Goal: Task Accomplishment & Management: Complete application form

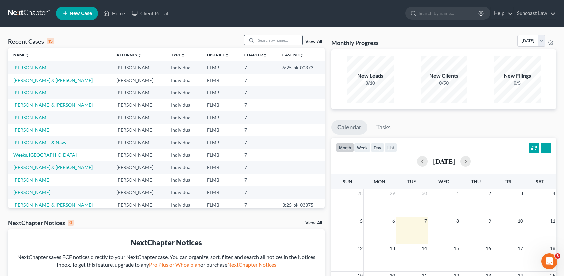
click at [273, 40] on input "search" at bounding box center [279, 40] width 47 height 10
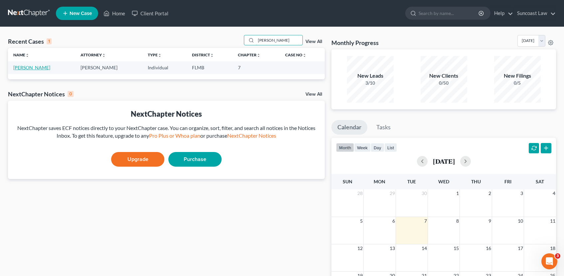
type input "[PERSON_NAME]"
click at [26, 67] on link "[PERSON_NAME]" at bounding box center [31, 68] width 37 height 6
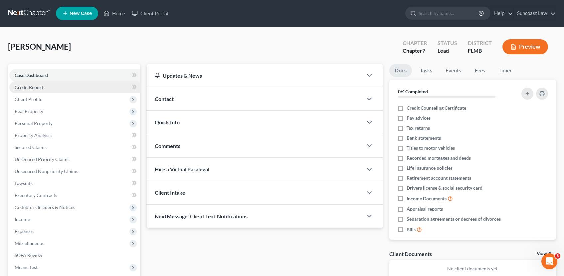
click at [46, 87] on link "Credit Report" at bounding box center [74, 87] width 131 height 12
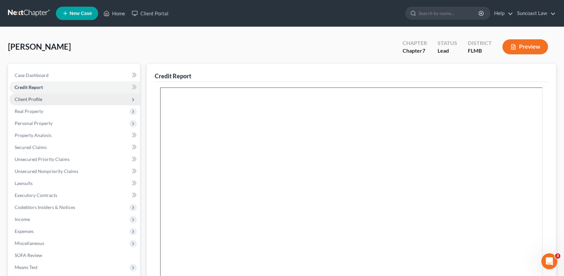
click at [30, 96] on span "Client Profile" at bounding box center [74, 99] width 131 height 12
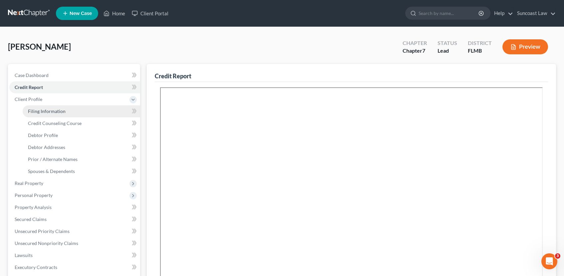
click at [73, 111] on link "Filing Information" at bounding box center [81, 111] width 117 height 12
select select "1"
select select "0"
select select "15"
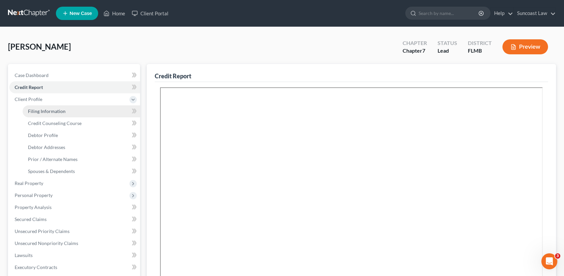
select select "0"
select select "9"
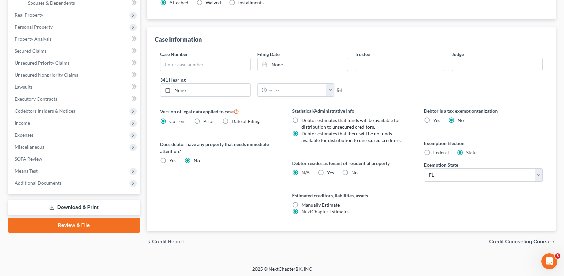
scroll to position [170, 0]
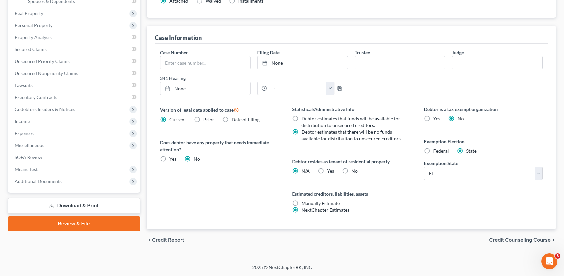
click at [533, 238] on span "Credit Counseling Course" at bounding box center [520, 239] width 62 height 5
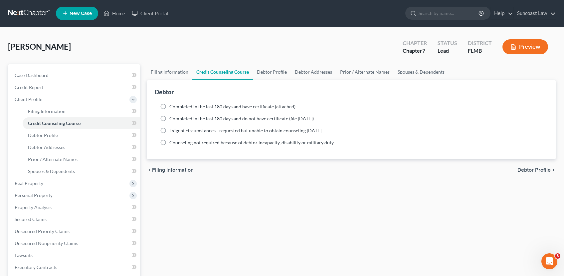
click at [169, 106] on label "Completed in the last 180 days and have certificate (attached)" at bounding box center [232, 106] width 126 height 7
click at [172, 106] on input "Completed in the last 180 days and have certificate (attached)" at bounding box center [174, 105] width 4 height 4
radio input "true"
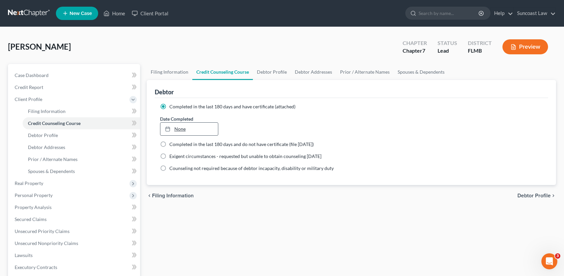
click at [183, 127] on link "None" at bounding box center [189, 128] width 58 height 13
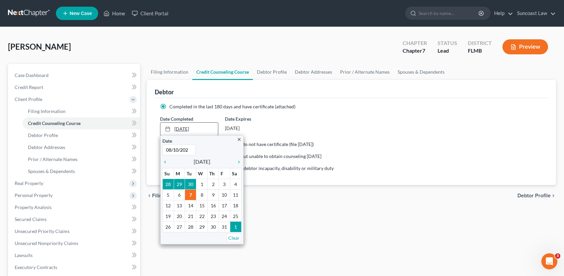
type input "[DATE]"
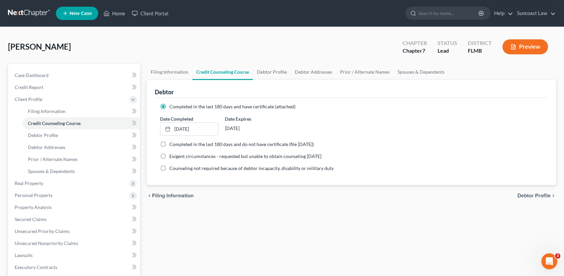
click at [528, 195] on span "Debtor Profile" at bounding box center [534, 195] width 33 height 5
select select "0"
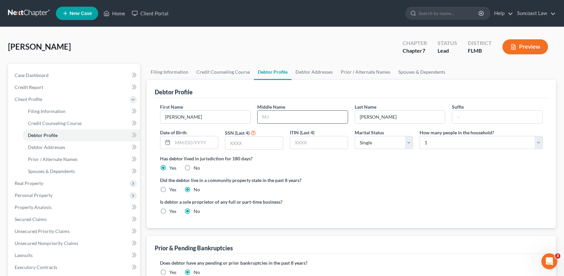
click at [297, 117] on input "text" at bounding box center [303, 117] width 90 height 13
type input "M."
click at [191, 144] on input "text" at bounding box center [195, 142] width 45 height 13
type input "[DATE]"
type input "3690"
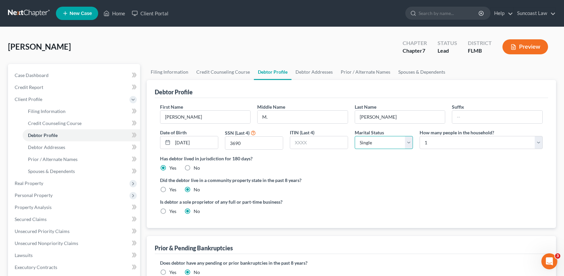
scroll to position [150, 0]
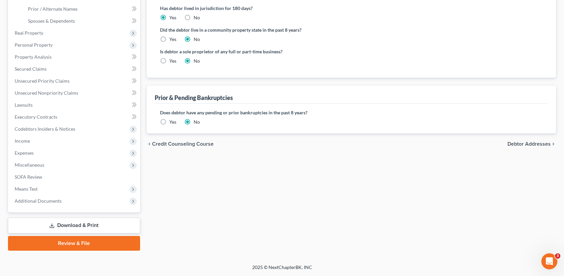
click at [515, 142] on span "Debtor Addresses" at bounding box center [529, 143] width 43 height 5
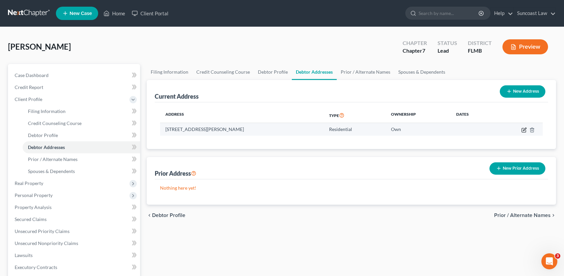
click at [523, 130] on icon "button" at bounding box center [524, 128] width 3 height 3
select select "9"
select select "0"
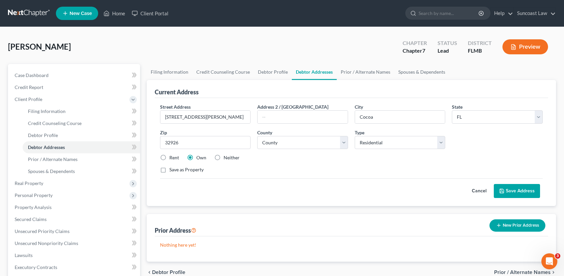
click at [169, 157] on label "Rent" at bounding box center [174, 157] width 10 height 7
click at [172, 157] on input "Rent" at bounding box center [174, 156] width 4 height 4
radio input "true"
click at [515, 190] on button "Save Address" at bounding box center [517, 191] width 46 height 14
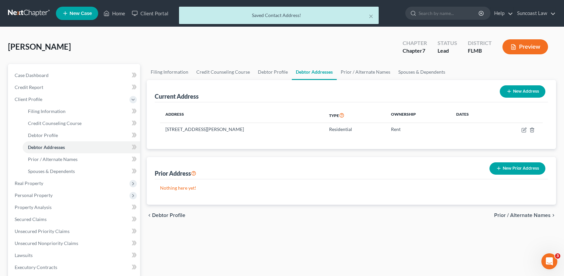
click at [519, 91] on button "New Address" at bounding box center [523, 91] width 46 height 12
select select "0"
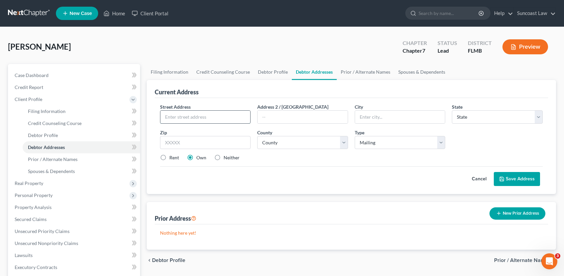
click at [180, 122] on input "text" at bounding box center [205, 117] width 90 height 13
type input "[STREET_ADDRESS]"
type input "T"
type input "[GEOGRAPHIC_DATA]"
select select "9"
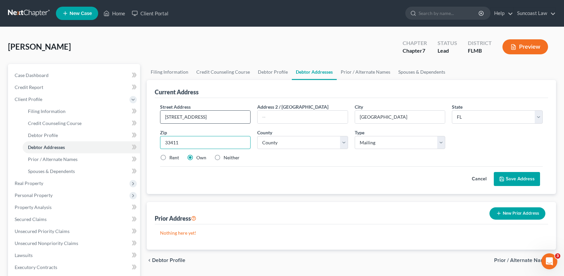
type input "33411"
type input "[GEOGRAPHIC_DATA]"
select select "49"
click at [169, 157] on label "Rent" at bounding box center [174, 157] width 10 height 7
click at [172, 157] on input "Rent" at bounding box center [174, 156] width 4 height 4
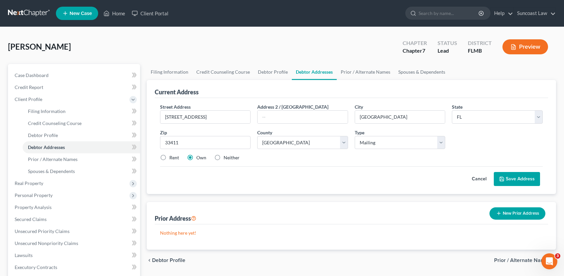
radio input "true"
click at [224, 158] on label "Neither" at bounding box center [232, 157] width 16 height 7
click at [226, 158] on input "Neither" at bounding box center [228, 156] width 4 height 4
radio input "true"
click at [520, 178] on button "Save Address" at bounding box center [517, 179] width 46 height 14
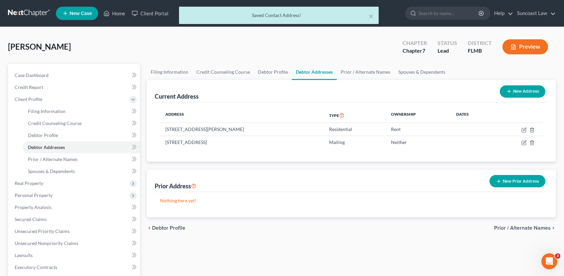
click at [506, 228] on span "Prior / Alternate Names" at bounding box center [522, 227] width 57 height 5
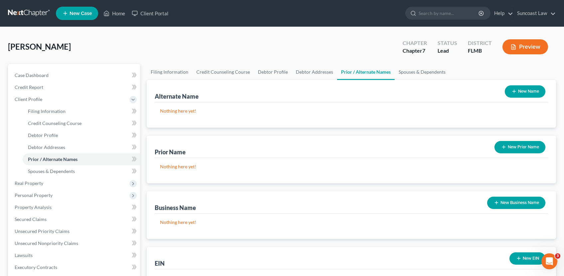
click at [522, 92] on button "New Name" at bounding box center [525, 91] width 41 height 12
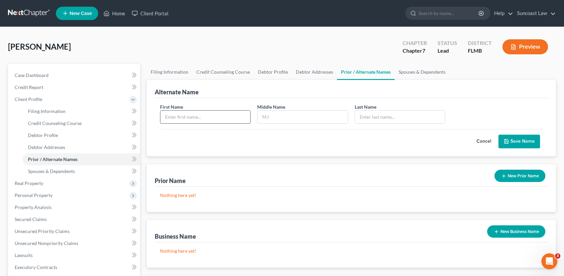
click at [182, 121] on input "text" at bounding box center [205, 117] width 90 height 13
type input "[PERSON_NAME]"
click at [513, 140] on button "Save Name" at bounding box center [520, 141] width 42 height 14
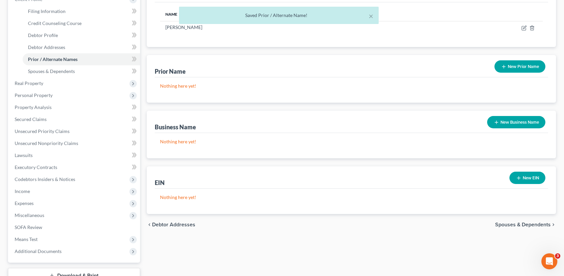
scroll to position [150, 0]
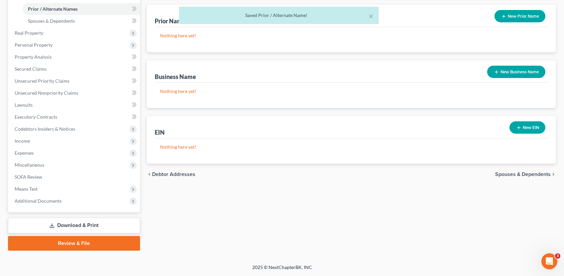
click at [534, 172] on span "Spouses & Dependents" at bounding box center [523, 173] width 56 height 5
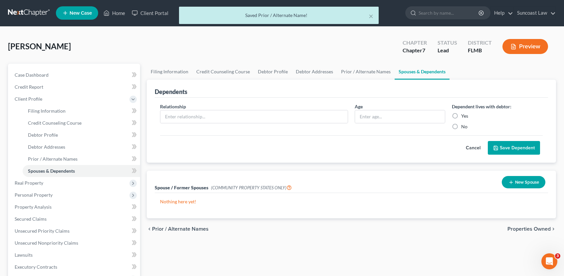
scroll to position [1, 0]
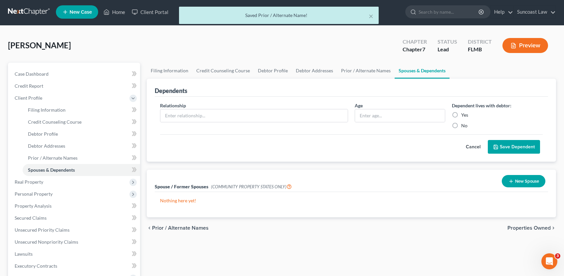
click at [528, 227] on span "Properties Owned" at bounding box center [529, 227] width 43 height 5
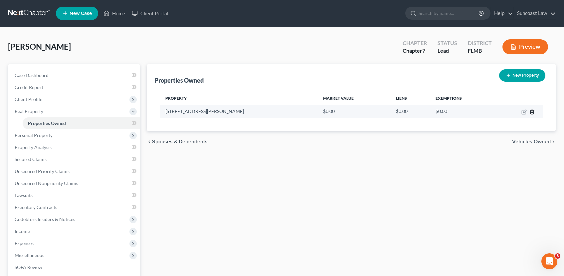
click at [532, 112] on icon "button" at bounding box center [532, 111] width 5 height 5
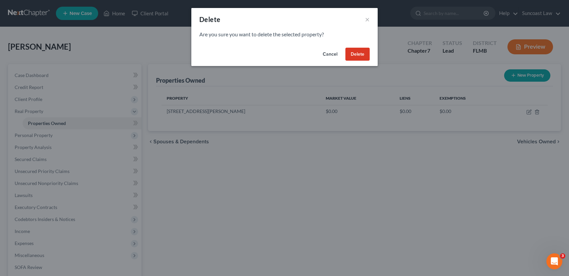
click at [363, 55] on button "Delete" at bounding box center [357, 54] width 24 height 13
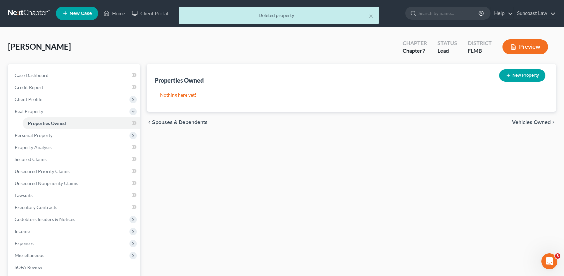
click at [536, 120] on span "Vehicles Owned" at bounding box center [531, 121] width 39 height 5
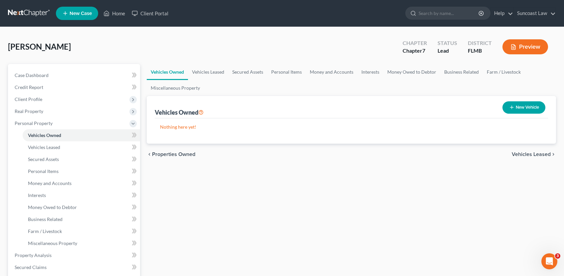
click at [523, 106] on button "New Vehicle" at bounding box center [524, 107] width 43 height 12
select select "0"
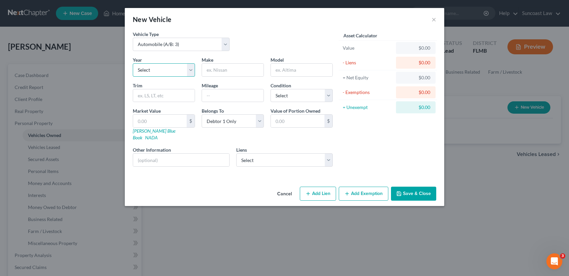
click at [181, 71] on select "Select 2026 2025 2024 2023 2022 2021 2020 2019 2018 2017 2016 2015 2014 2013 20…" at bounding box center [164, 69] width 62 height 13
select select "2"
click at [133, 63] on select "Select 2026 2025 2024 2023 2022 2021 2020 2019 2018 2017 2016 2015 2014 2013 20…" at bounding box center [164, 69] width 62 height 13
click at [237, 71] on input "text" at bounding box center [233, 70] width 62 height 13
type input "Kia"
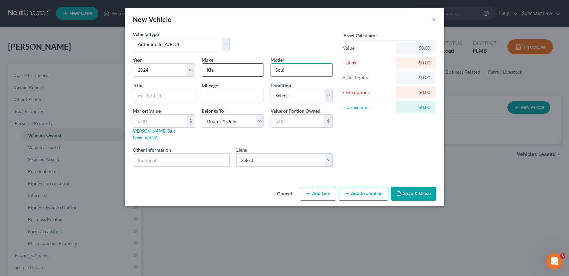
type input "Soul"
type input "10000"
select select "2"
click at [261, 153] on select "Select Kia Fin Am - $21,887.00 [PERSON_NAME] Bank Corp - $399.00 Bridgecrest - …" at bounding box center [284, 159] width 97 height 13
select select "0"
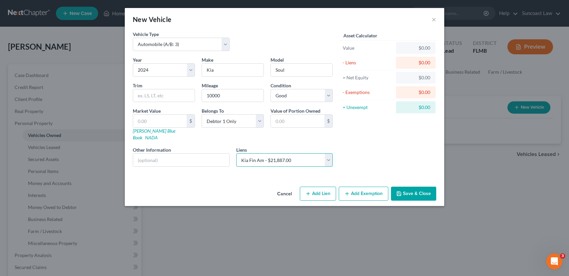
click at [236, 153] on select "Select Kia Fin Am - $21,887.00 [PERSON_NAME] Bank Corp - $399.00 Bridgecrest - …" at bounding box center [284, 159] width 97 height 13
select select
select select "4"
select select "0"
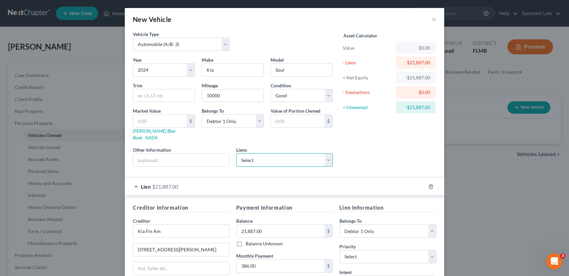
scroll to position [89, 0]
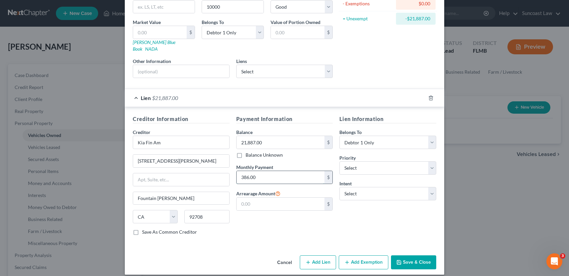
click at [258, 172] on input "386.00" at bounding box center [281, 177] width 88 height 13
type input "394.00"
click at [381, 187] on select "Select Surrender Redeem Reaffirm Avoid Other" at bounding box center [387, 193] width 97 height 13
select select "2"
click at [339, 187] on select "Select Surrender Redeem Reaffirm Avoid Other" at bounding box center [387, 193] width 97 height 13
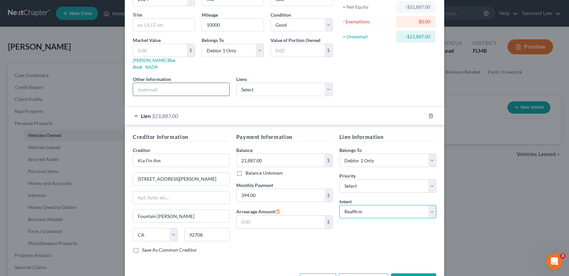
scroll to position [0, 0]
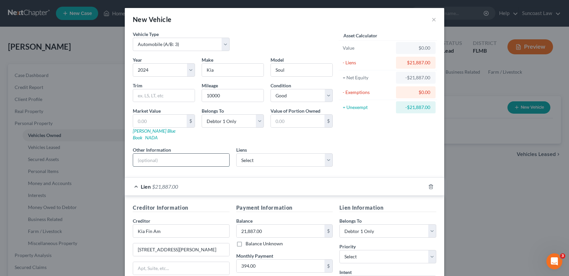
click at [142, 158] on input "text" at bounding box center [181, 159] width 96 height 13
type input "VIN: [US_VEHICLE_IDENTIFICATION_NUMBER]"
click at [157, 122] on input "text" at bounding box center [160, 120] width 54 height 13
type input "1"
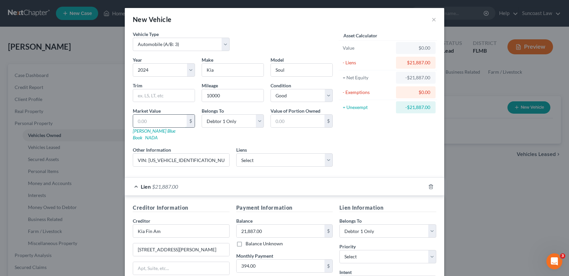
type input "1.00"
type input "19"
type input "19.00"
type input "198"
type input "198.00"
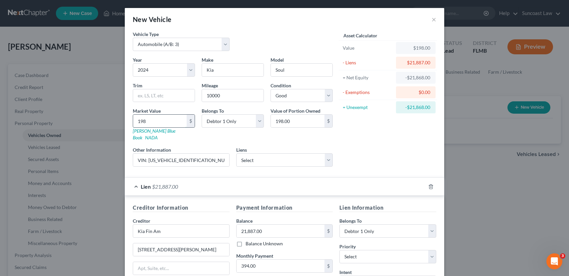
type input "1980"
type input "1,980.00"
type input "1,9800"
type input "19,800.00"
type input "19,800"
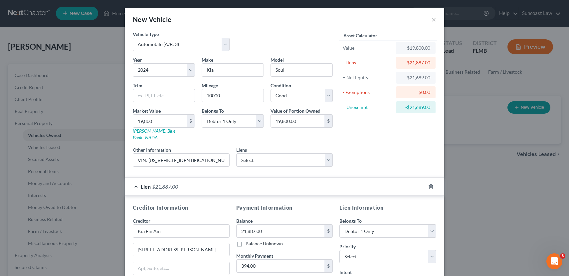
scroll to position [58, 0]
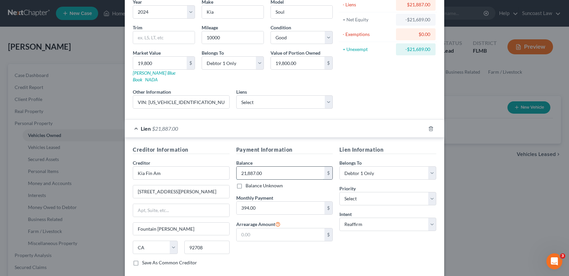
drag, startPoint x: 266, startPoint y: 167, endPoint x: 296, endPoint y: 167, distance: 30.3
click at [296, 167] on input "21,887.00" at bounding box center [281, 172] width 88 height 13
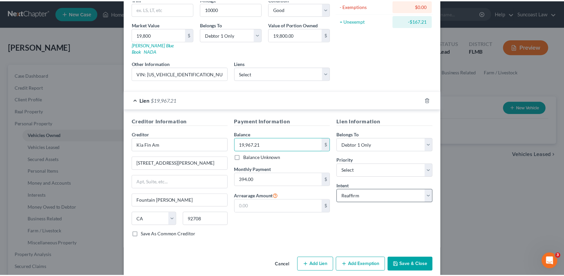
scroll to position [89, 0]
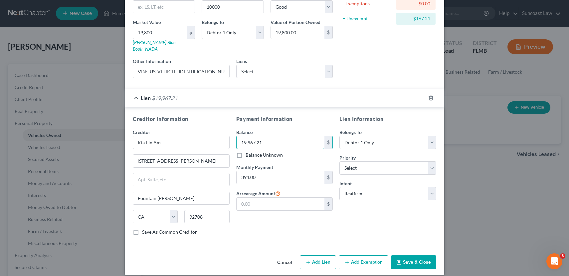
type input "19,967.21"
click at [419, 257] on button "Save & Close" at bounding box center [413, 262] width 45 height 14
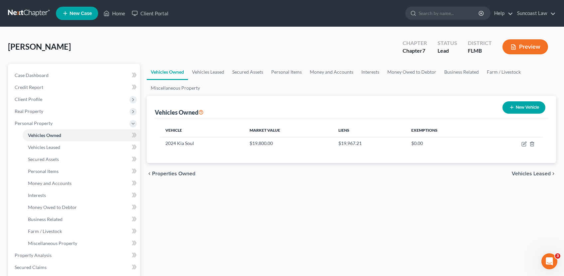
click at [529, 174] on span "Vehicles Leased" at bounding box center [531, 173] width 39 height 5
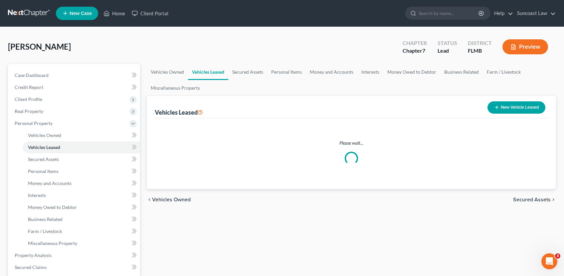
click at [529, 174] on div "Vehicles Owned Vehicles Leased Secured Assets Personal Items Money and Accounts…" at bounding box center [351, 256] width 416 height 384
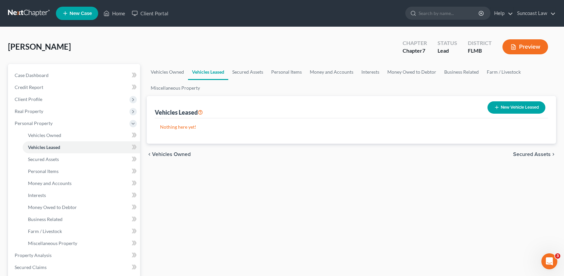
click at [539, 155] on span "Secured Assets" at bounding box center [532, 153] width 38 height 5
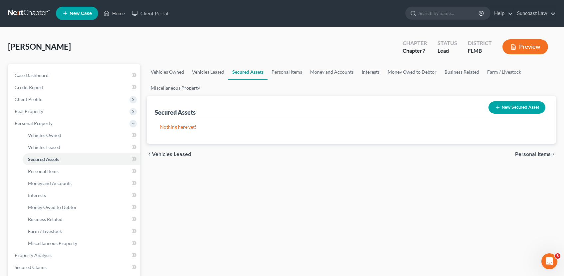
click at [539, 154] on span "Personal Items" at bounding box center [533, 153] width 36 height 5
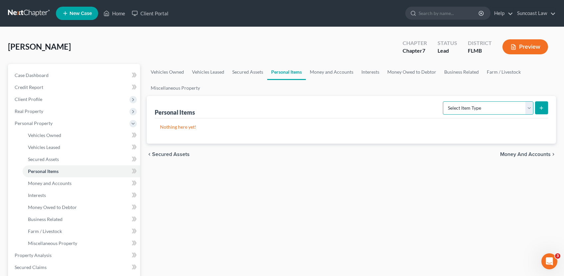
click at [530, 109] on select "Select Item Type Clothing (A/B: 11) Collectibles Of Value (A/B: 8) Electronics …" at bounding box center [488, 107] width 91 height 13
select select "electronics"
click at [444, 101] on select "Select Item Type Clothing (A/B: 11) Collectibles Of Value (A/B: 8) Electronics …" at bounding box center [488, 107] width 91 height 13
click at [543, 109] on icon "submit" at bounding box center [541, 107] width 5 height 5
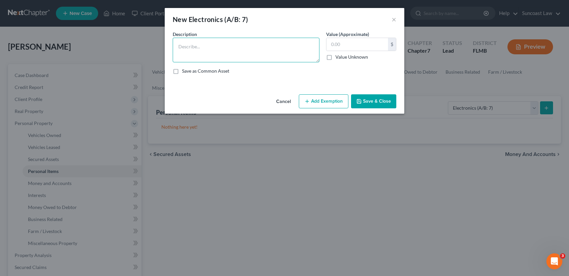
click at [223, 42] on textarea at bounding box center [246, 50] width 147 height 25
type textarea "TV, Laptop, Tablet"
type input "200.00"
click at [314, 102] on button "Add Exemption" at bounding box center [324, 101] width 50 height 14
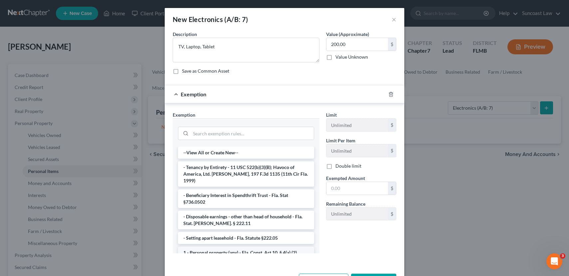
click at [214, 248] on li "1 - Personal property (any) - Fla. Const. Art.10, § 4(a) (2)" at bounding box center [246, 252] width 136 height 12
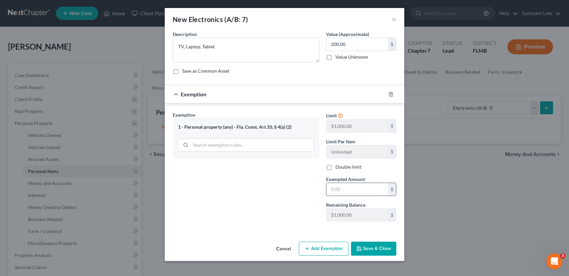
click at [348, 191] on input "text" at bounding box center [358, 189] width 62 height 13
type input "200.00"
click at [381, 247] on button "Save & Close" at bounding box center [373, 248] width 45 height 14
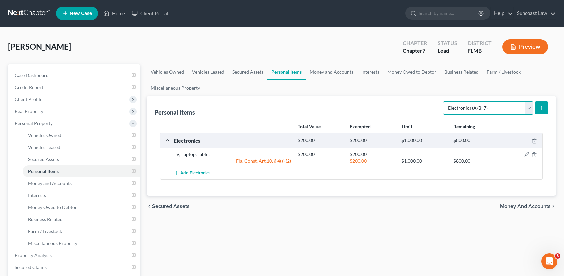
click at [531, 110] on select "Select Item Type Clothing (A/B: 11) Collectibles Of Value (A/B: 8) Electronics …" at bounding box center [488, 107] width 91 height 13
select select "clothing"
click at [444, 101] on select "Select Item Type Clothing (A/B: 11) Collectibles Of Value (A/B: 8) Electronics …" at bounding box center [488, 107] width 91 height 13
click at [543, 111] on button "submit" at bounding box center [541, 107] width 13 height 13
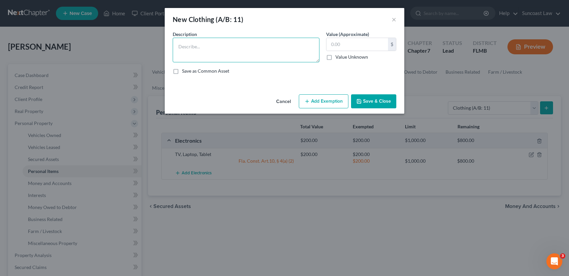
click at [275, 51] on textarea at bounding box center [246, 50] width 147 height 25
type textarea "Used clothing"
type input "50.00"
click at [328, 102] on button "Add Exemption" at bounding box center [324, 101] width 50 height 14
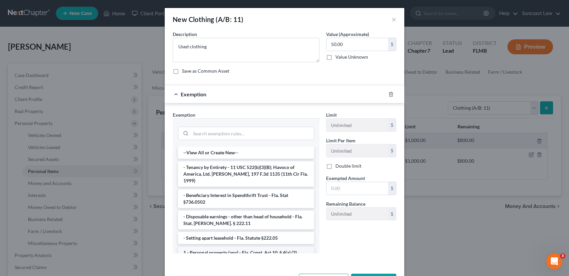
click at [241, 249] on li "1 - Personal property (any) - Fla. Const. Art.10, § 4(a) (2)" at bounding box center [246, 252] width 136 height 12
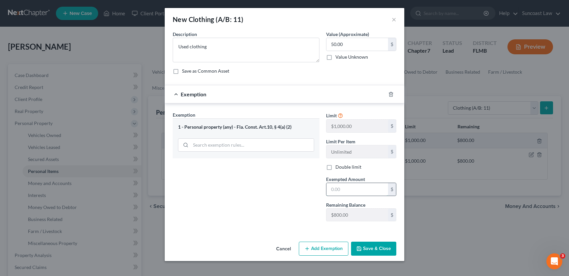
click at [351, 187] on input "text" at bounding box center [358, 189] width 62 height 13
type input "50.00"
click at [366, 247] on button "Save & Close" at bounding box center [373, 248] width 45 height 14
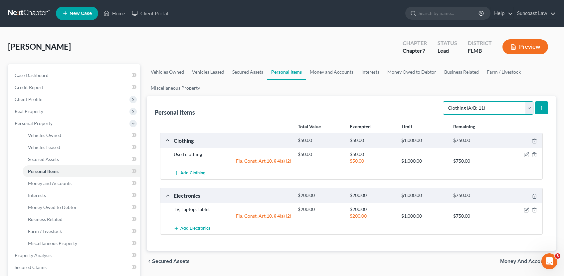
click at [531, 109] on select "Select Item Type Clothing (A/B: 11) Collectibles Of Value (A/B: 8) Electronics …" at bounding box center [488, 107] width 91 height 13
select select "jewelry"
click at [444, 101] on select "Select Item Type Clothing (A/B: 11) Collectibles Of Value (A/B: 8) Electronics …" at bounding box center [488, 107] width 91 height 13
click at [539, 109] on icon "submit" at bounding box center [541, 107] width 5 height 5
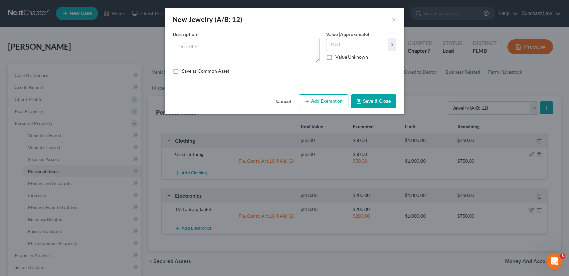
click at [248, 42] on textarea at bounding box center [246, 50] width 147 height 25
type textarea "Wedding rings (2) Costume jewelry"
type input "350.00"
click at [328, 102] on button "Add Exemption" at bounding box center [324, 101] width 50 height 14
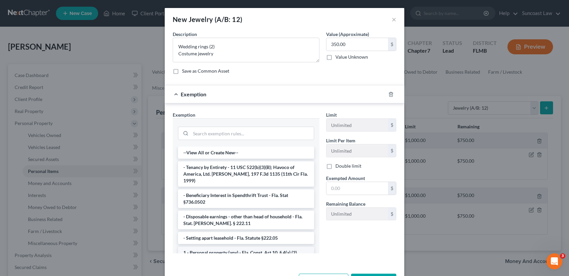
click at [234, 246] on li "1 - Personal property (any) - Fla. Const. Art.10, § 4(a) (2)" at bounding box center [246, 252] width 136 height 12
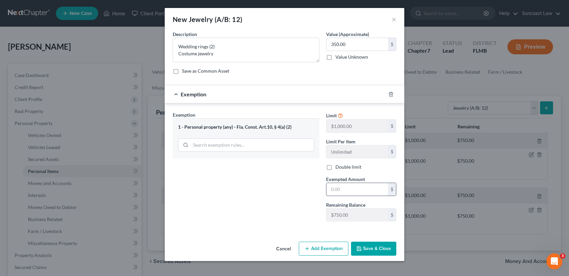
click at [354, 189] on input "text" at bounding box center [358, 189] width 62 height 13
type input "350.00"
click at [375, 250] on button "Save & Close" at bounding box center [373, 248] width 45 height 14
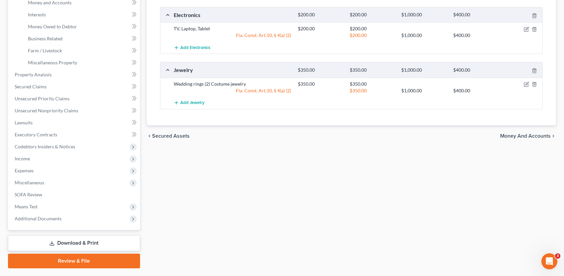
scroll to position [198, 0]
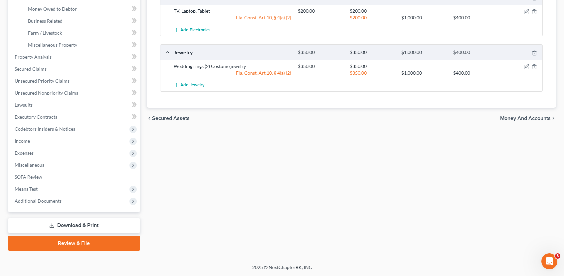
click at [524, 117] on span "Money and Accounts" at bounding box center [525, 117] width 51 height 5
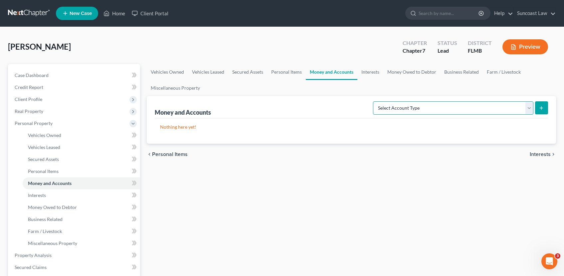
click at [529, 107] on select "Select Account Type Brokerage (A/B: 18, SOFA: 20) Cash on Hand (A/B: 16) Certif…" at bounding box center [453, 107] width 160 height 13
select select "checking"
click at [375, 101] on select "Select Account Type Brokerage (A/B: 18, SOFA: 20) Cash on Hand (A/B: 16) Certif…" at bounding box center [453, 107] width 160 height 13
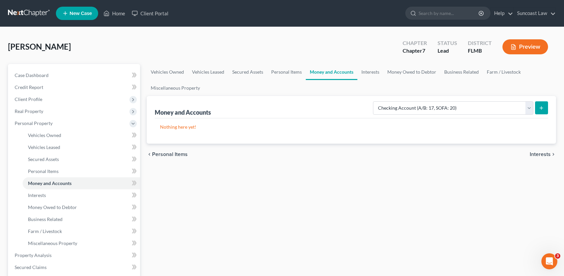
click at [540, 109] on icon "submit" at bounding box center [541, 107] width 5 height 5
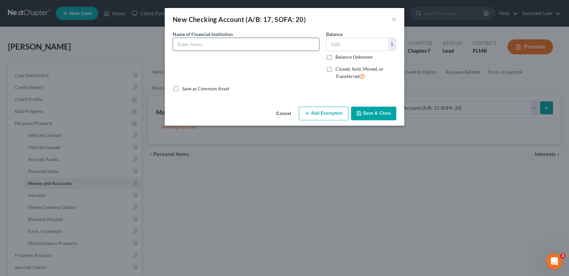
click at [211, 47] on input "text" at bounding box center [246, 44] width 146 height 13
type input "PNC * 6972"
type input "0.00"
click at [381, 111] on button "Save & Close" at bounding box center [373, 114] width 45 height 14
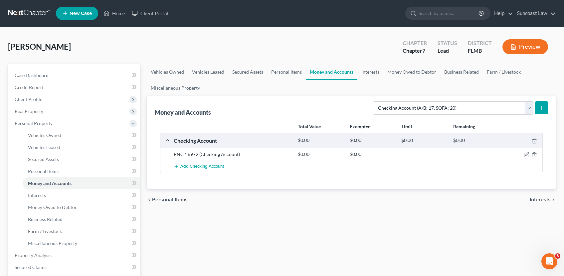
click at [540, 109] on icon "submit" at bounding box center [541, 107] width 5 height 5
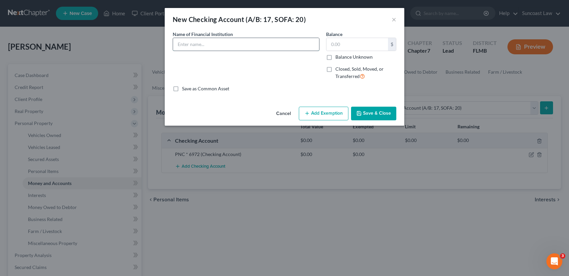
click at [269, 50] on input "text" at bounding box center [246, 44] width 146 height 13
type input "Bank of America * 5331"
click at [360, 47] on input "text" at bounding box center [358, 44] width 62 height 13
type input "0.20"
click at [373, 116] on button "Save & Close" at bounding box center [373, 114] width 45 height 14
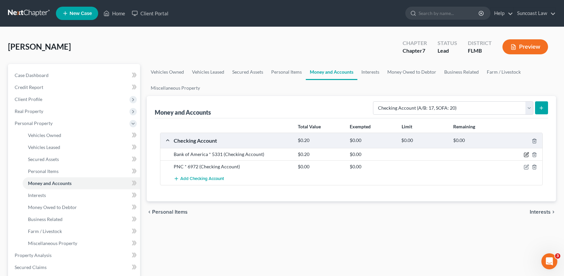
click at [526, 154] on icon "button" at bounding box center [527, 153] width 3 height 3
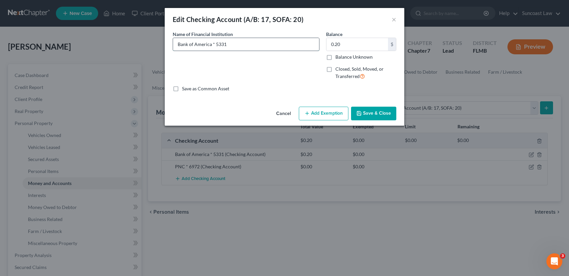
click at [221, 44] on input "Bank of America * 5331" at bounding box center [246, 44] width 146 height 13
type input "Bank of America * 531"
type input "Bank of America * 31"
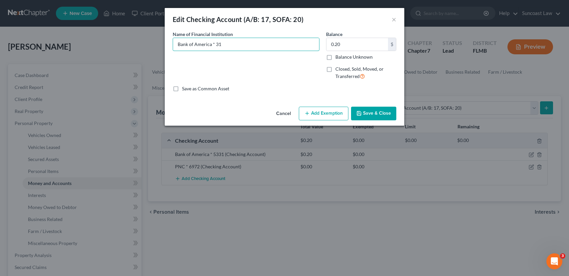
type input "Bank of America * 331"
type input "Bank of America * 3531"
click at [380, 112] on button "Save & Close" at bounding box center [373, 114] width 45 height 14
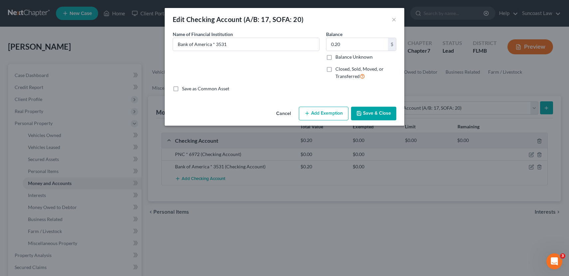
click at [383, 117] on button "Save & Close" at bounding box center [373, 114] width 45 height 14
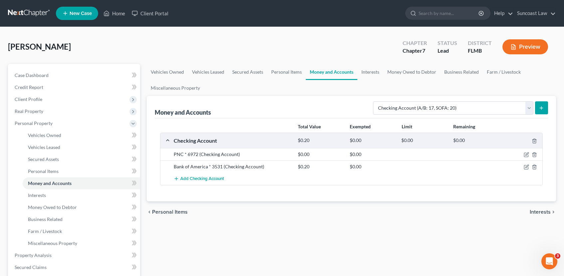
click at [550, 107] on div "Money and Accounts Select Account Type Brokerage (A/B: 18, SOFA: 20) Cash on Ha…" at bounding box center [351, 148] width 409 height 105
click at [541, 108] on line "submit" at bounding box center [541, 108] width 3 height 0
click at [545, 109] on button "submit" at bounding box center [541, 107] width 13 height 13
click at [544, 109] on icon "submit" at bounding box center [541, 107] width 5 height 5
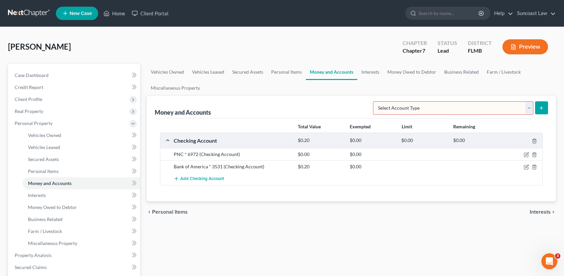
click at [532, 109] on select "Select Account Type Brokerage (A/B: 18, SOFA: 20) Cash on Hand (A/B: 16) Certif…" at bounding box center [453, 107] width 160 height 13
select select "checking"
click at [375, 101] on select "Select Account Type Brokerage (A/B: 18, SOFA: 20) Cash on Hand (A/B: 16) Certif…" at bounding box center [453, 107] width 160 height 13
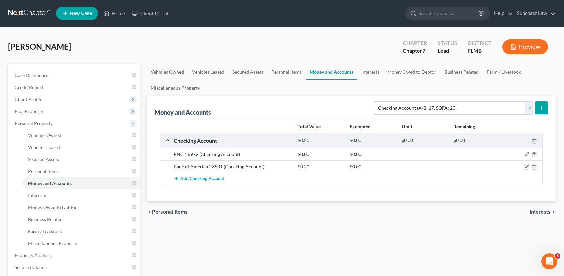
click at [542, 109] on icon "submit" at bounding box center [541, 107] width 5 height 5
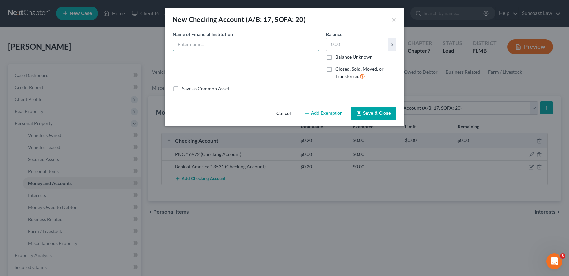
click at [266, 43] on input "text" at bounding box center [246, 44] width 146 height 13
click at [190, 45] on input "PNC 6956" at bounding box center [246, 44] width 146 height 13
type input "PNC *6956"
click at [355, 47] on input "text" at bounding box center [358, 44] width 62 height 13
type input "119.78"
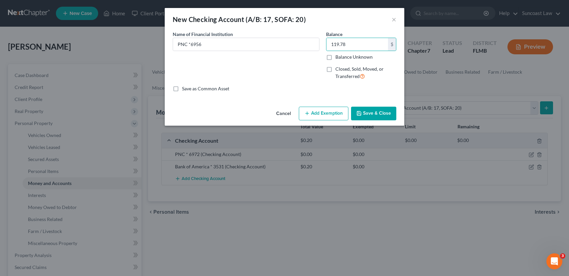
click at [324, 112] on button "Add Exemption" at bounding box center [324, 114] width 50 height 14
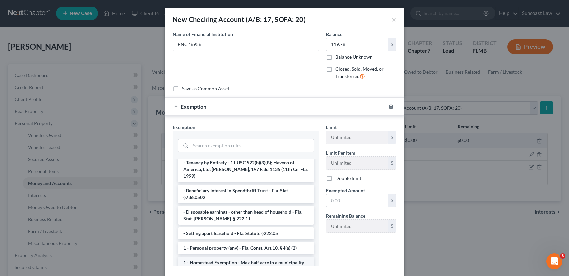
scroll to position [59, 0]
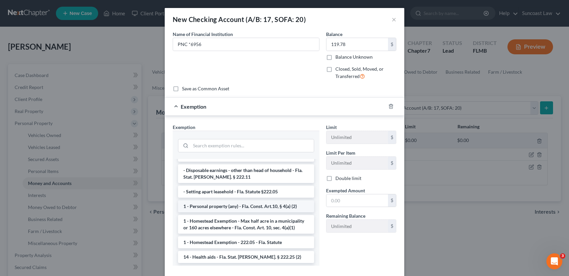
click at [234, 200] on li "1 - Personal property (any) - Fla. Const. Art.10, § 4(a) (2)" at bounding box center [246, 206] width 136 height 12
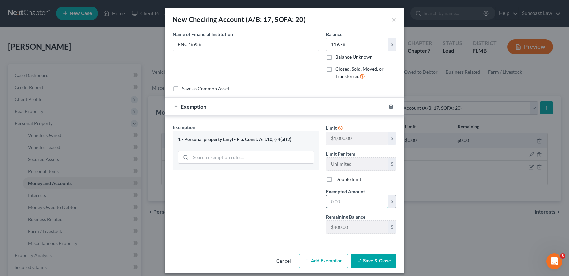
click at [343, 201] on input "text" at bounding box center [358, 201] width 62 height 13
type input "119.78"
click at [369, 259] on button "Save & Close" at bounding box center [373, 261] width 45 height 14
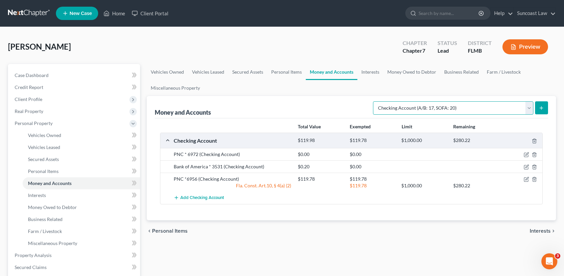
click at [529, 107] on select "Select Account Type Brokerage (A/B: 18, SOFA: 20) Cash on Hand (A/B: 16) Certif…" at bounding box center [453, 107] width 160 height 13
click at [532, 107] on select "Select Account Type Brokerage (A/B: 18, SOFA: 20) Cash on Hand (A/B: 16) Certif…" at bounding box center [453, 107] width 160 height 13
select select "savings"
click at [375, 101] on select "Select Account Type Brokerage (A/B: 18, SOFA: 20) Cash on Hand (A/B: 16) Certif…" at bounding box center [453, 107] width 160 height 13
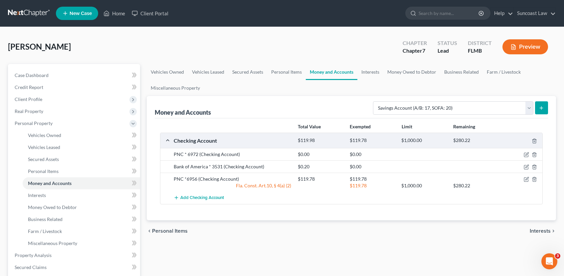
click at [539, 106] on icon "submit" at bounding box center [541, 107] width 5 height 5
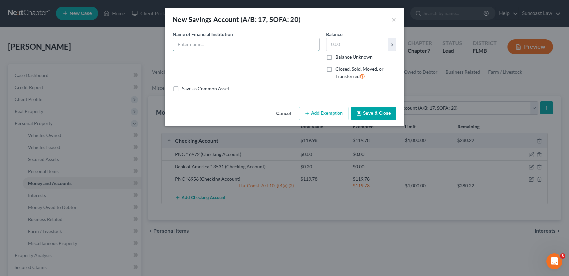
click at [233, 43] on input "text" at bounding box center [246, 44] width 146 height 13
type input "PNC *6964"
type input "0.00"
drag, startPoint x: 376, startPoint y: 114, endPoint x: 372, endPoint y: 114, distance: 4.4
click at [376, 114] on button "Save & Close" at bounding box center [373, 114] width 45 height 14
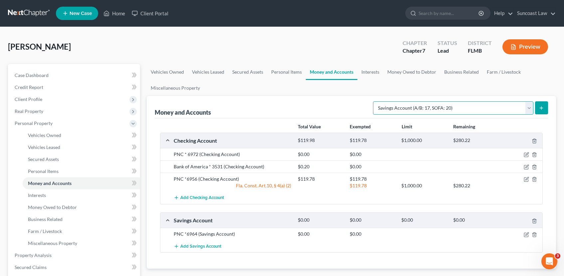
click at [531, 109] on select "Select Account Type Brokerage (A/B: 18, SOFA: 20) Cash on Hand (A/B: 16) Certif…" at bounding box center [453, 107] width 160 height 13
select select "brokerage"
click at [375, 101] on select "Select Account Type Brokerage (A/B: 18, SOFA: 20) Cash on Hand (A/B: 16) Certif…" at bounding box center [453, 107] width 160 height 13
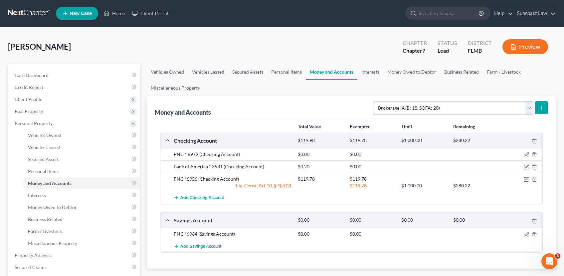
click at [543, 107] on icon "submit" at bounding box center [541, 107] width 5 height 5
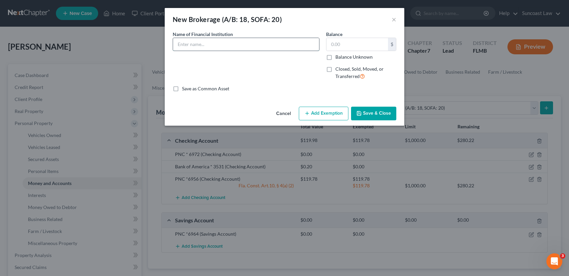
click at [250, 48] on input "text" at bounding box center [246, 44] width 146 height 13
type input "RobinHood * 3313"
type input "84.55"
click at [311, 114] on button "Add Exemption" at bounding box center [324, 114] width 50 height 14
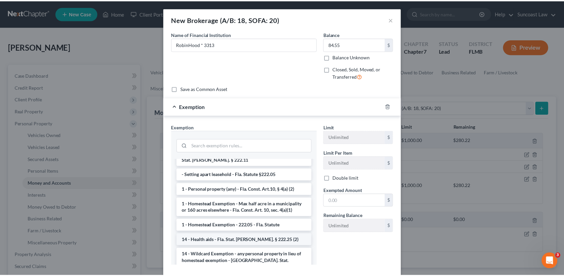
scroll to position [68, 0]
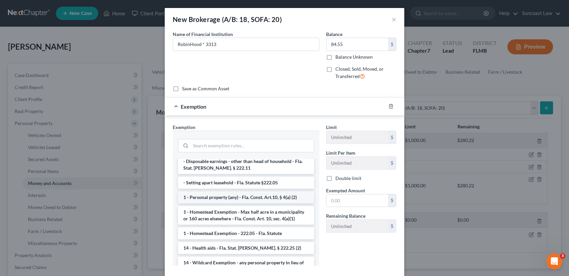
click at [239, 191] on li "1 - Personal property (any) - Fla. Const. Art.10, § 4(a) (2)" at bounding box center [246, 197] width 136 height 12
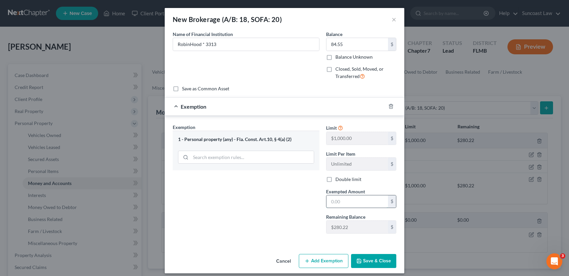
click at [351, 201] on input "text" at bounding box center [358, 201] width 62 height 13
type input "84.55"
click at [382, 258] on button "Save & Close" at bounding box center [373, 261] width 45 height 14
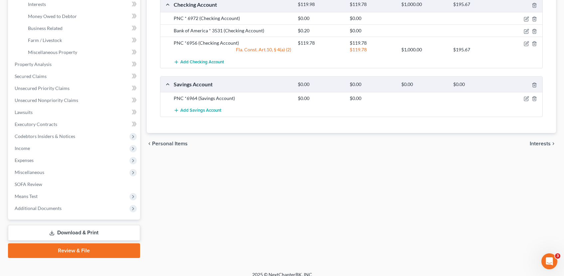
scroll to position [198, 0]
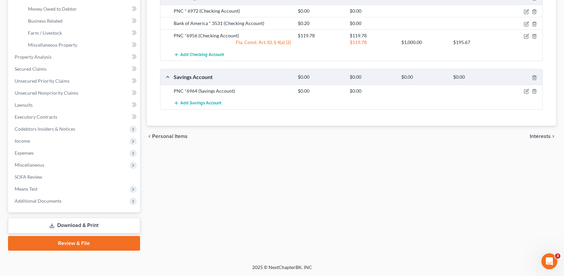
click at [549, 137] on span "Interests" at bounding box center [540, 135] width 21 height 5
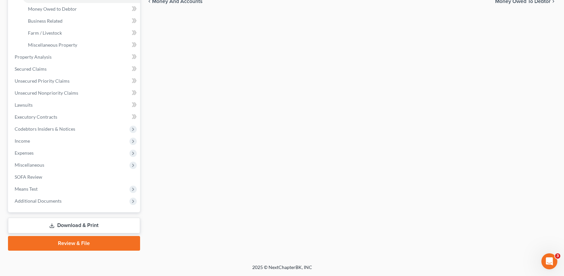
click at [549, 137] on div "Vehicles Owned Vehicles Leased Secured Assets Personal Items Money and Accounts…" at bounding box center [351, 58] width 416 height 384
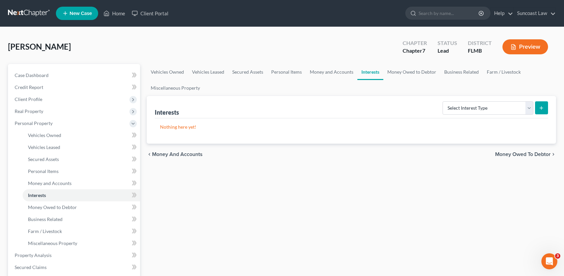
click at [533, 154] on span "Money Owed to Debtor" at bounding box center [523, 153] width 56 height 5
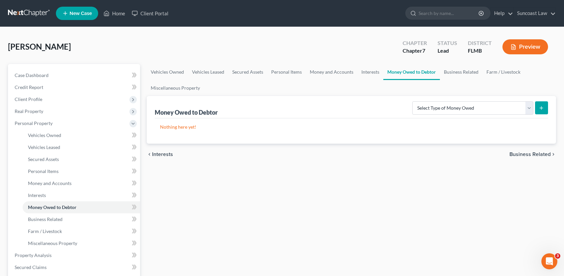
click at [533, 154] on span "Business Related" at bounding box center [530, 153] width 41 height 5
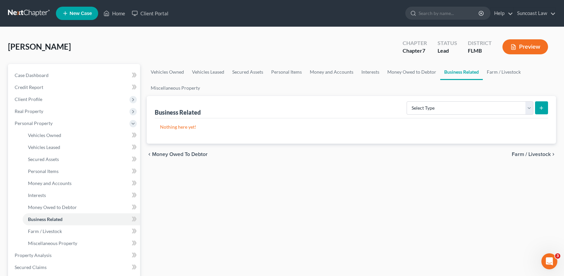
click at [523, 152] on span "Farm / Livestock" at bounding box center [531, 153] width 39 height 5
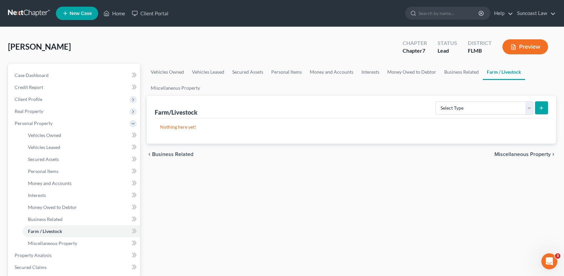
click at [523, 152] on span "Miscellaneous Property" at bounding box center [523, 153] width 56 height 5
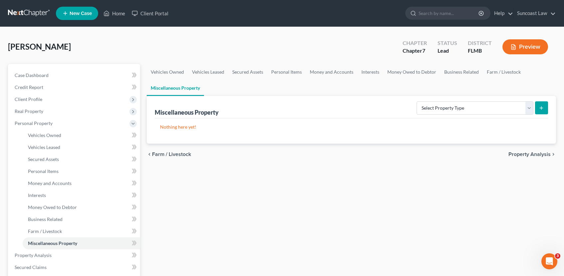
click at [523, 152] on span "Property Analysis" at bounding box center [530, 153] width 42 height 5
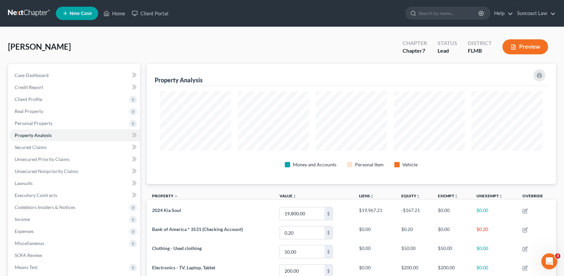
scroll to position [120, 410]
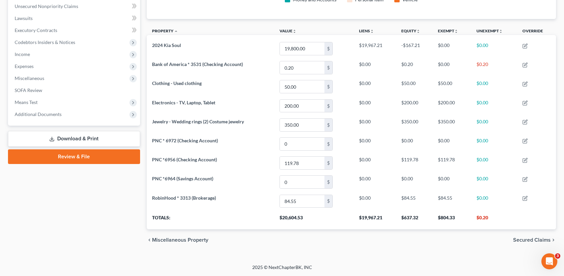
click at [528, 240] on span "Secured Claims" at bounding box center [532, 239] width 38 height 5
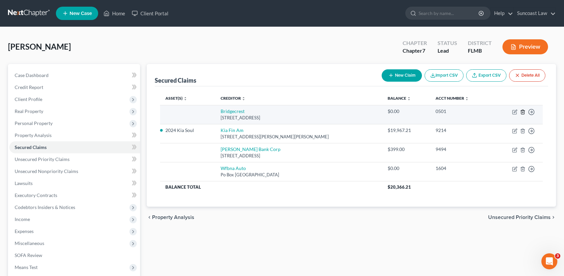
click at [523, 113] on line "button" at bounding box center [523, 111] width 0 height 1
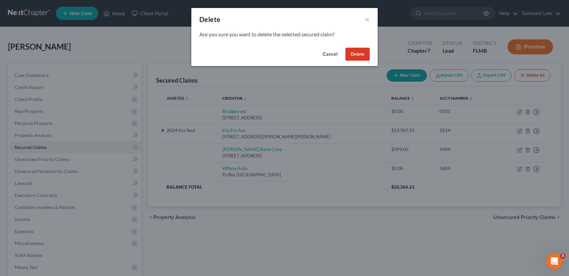
click at [362, 57] on button "Delete" at bounding box center [357, 54] width 24 height 13
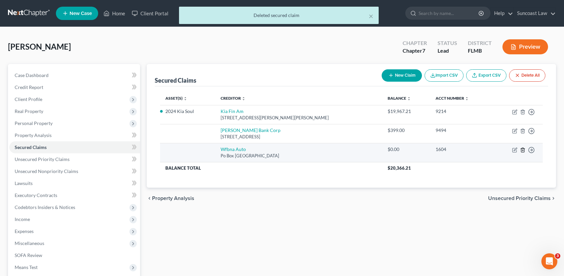
click at [523, 150] on icon "button" at bounding box center [522, 149] width 5 height 5
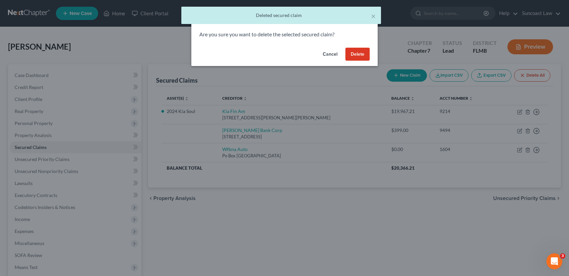
click at [357, 55] on button "Delete" at bounding box center [357, 54] width 24 height 13
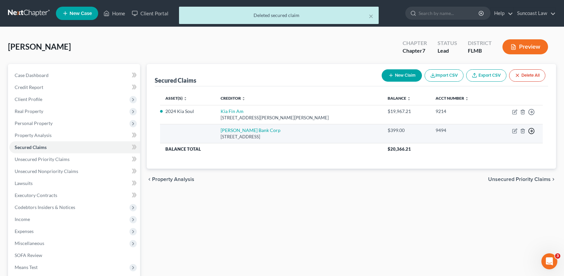
click at [532, 131] on line "button" at bounding box center [532, 131] width 2 height 0
click at [510, 144] on link "Move to F" at bounding box center [501, 146] width 56 height 11
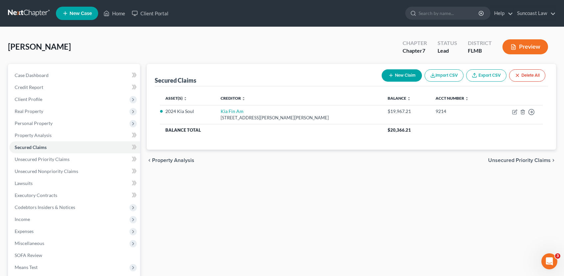
click at [495, 160] on span "Unsecured Priority Claims" at bounding box center [519, 159] width 63 height 5
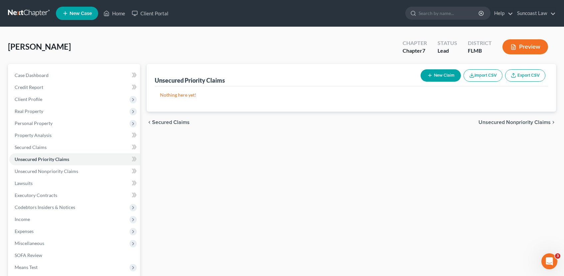
click at [492, 123] on span "Unsecured Nonpriority Claims" at bounding box center [515, 121] width 72 height 5
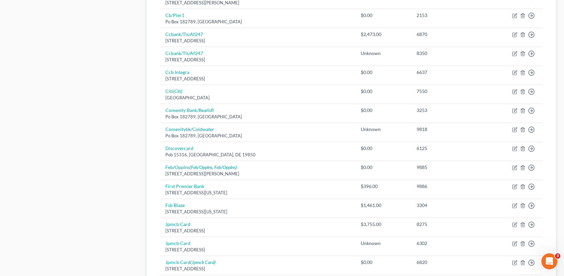
scroll to position [493, 0]
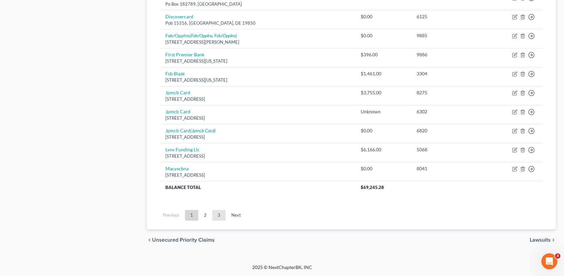
click at [218, 214] on link "3" at bounding box center [218, 215] width 13 height 11
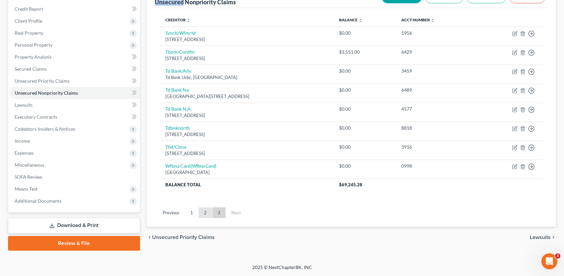
click at [204, 212] on link "2" at bounding box center [205, 212] width 13 height 11
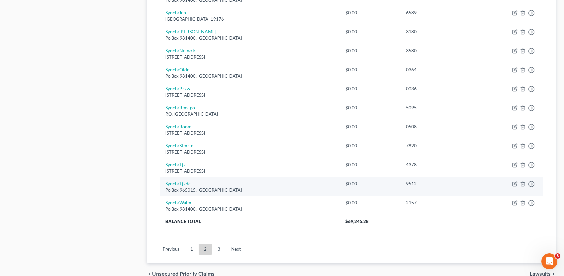
scroll to position [493, 0]
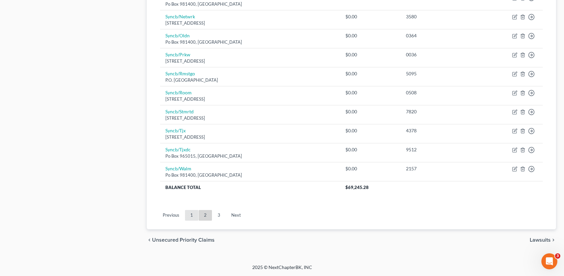
click at [190, 215] on link "1" at bounding box center [191, 215] width 13 height 11
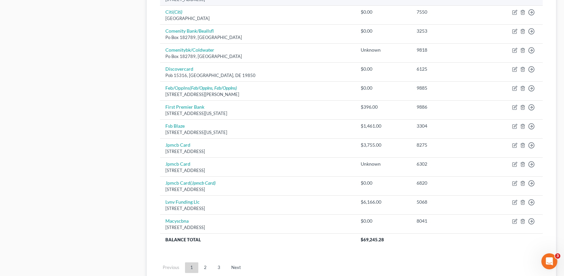
scroll to position [410, 0]
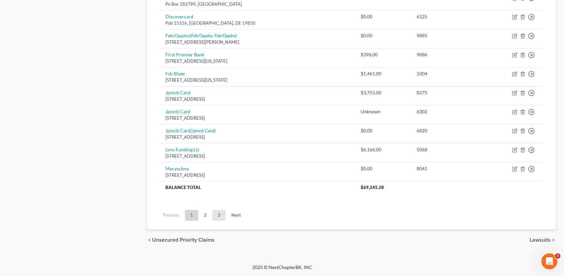
click at [216, 215] on link "3" at bounding box center [218, 215] width 13 height 11
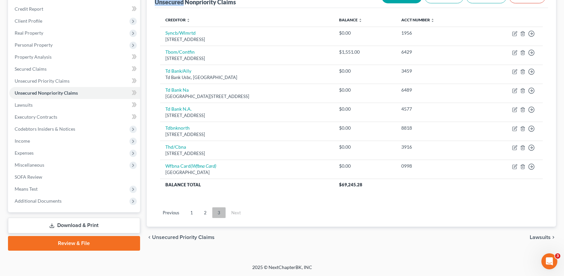
scroll to position [78, 0]
click at [205, 213] on link "2" at bounding box center [205, 212] width 13 height 11
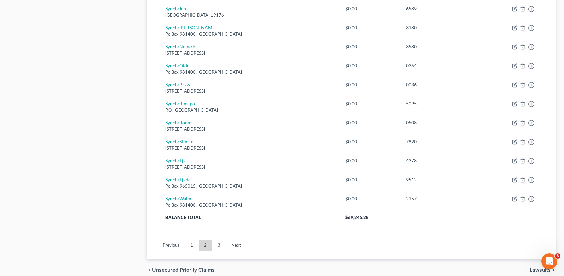
scroll to position [493, 0]
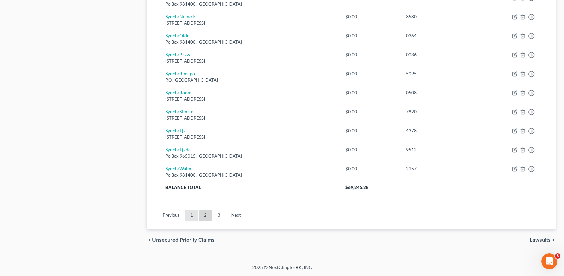
click at [193, 216] on link "1" at bounding box center [191, 215] width 13 height 11
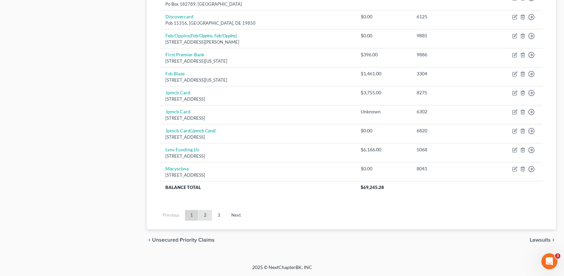
click at [202, 215] on link "2" at bounding box center [205, 215] width 13 height 11
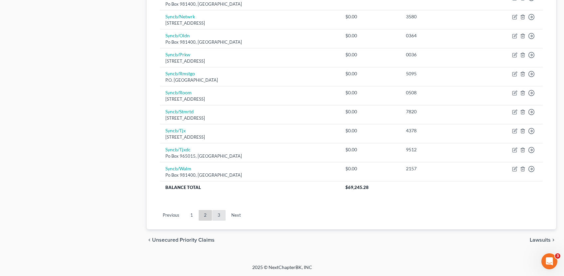
click at [219, 214] on link "3" at bounding box center [218, 215] width 13 height 11
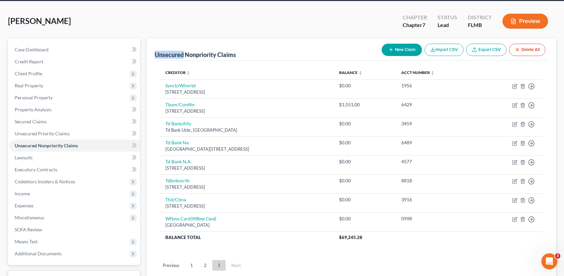
scroll to position [0, 0]
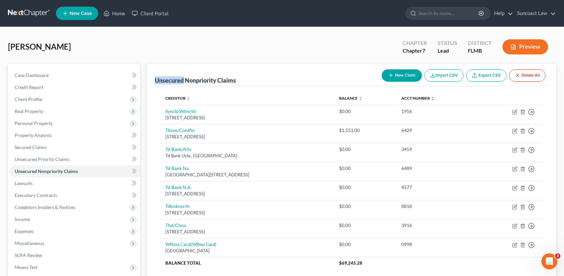
click at [401, 75] on button "New Claim" at bounding box center [402, 75] width 40 height 12
select select "0"
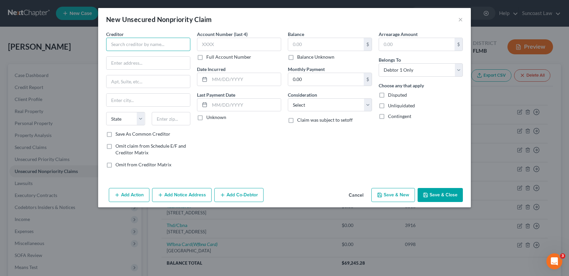
click at [163, 43] on input "text" at bounding box center [148, 44] width 84 height 13
type input "Bank of Missouri"
click at [158, 62] on input "text" at bounding box center [149, 63] width 84 height 13
click at [129, 66] on input "text" at bounding box center [149, 63] width 84 height 13
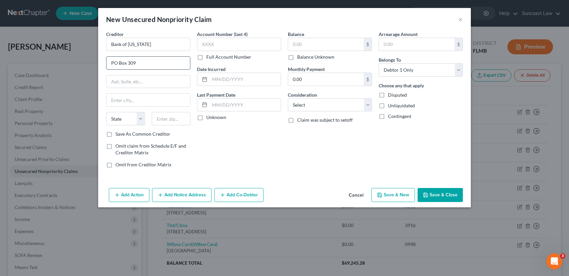
type input "PO Box 309"
type input "Attn Bankruptcy"
click at [115, 103] on input "text" at bounding box center [149, 100] width 84 height 13
type input "perryville"
select select "23"
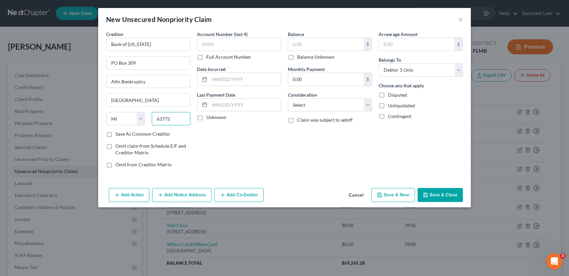
type input "63775"
type input "Perryville"
select select "26"
click at [115, 133] on label "Save As Common Creditor" at bounding box center [142, 133] width 55 height 7
click at [118, 133] on input "Save As Common Creditor" at bounding box center [120, 132] width 4 height 4
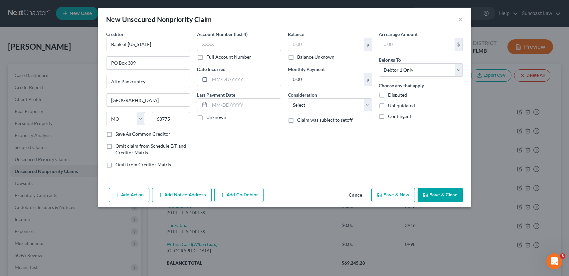
checkbox input "true"
click at [324, 45] on input "text" at bounding box center [326, 44] width 76 height 13
type input "1,717.11"
click at [252, 47] on input "text" at bounding box center [239, 44] width 84 height 13
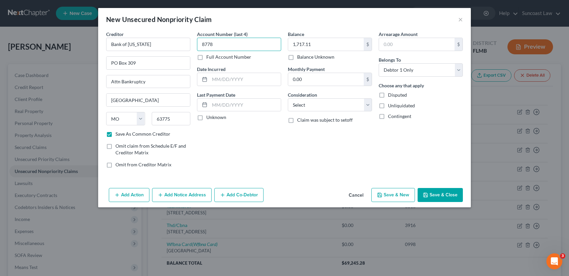
type input "8778"
click at [206, 118] on label "Unknown" at bounding box center [216, 117] width 20 height 7
click at [209, 118] on input "Unknown" at bounding box center [211, 116] width 4 height 4
checkbox input "true"
click at [434, 194] on button "Save & Close" at bounding box center [440, 195] width 45 height 14
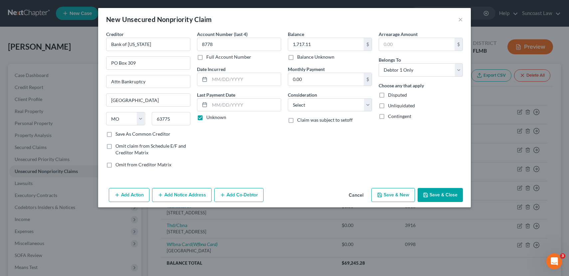
checkbox input "false"
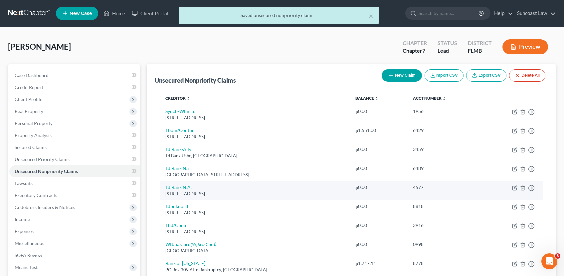
scroll to position [95, 0]
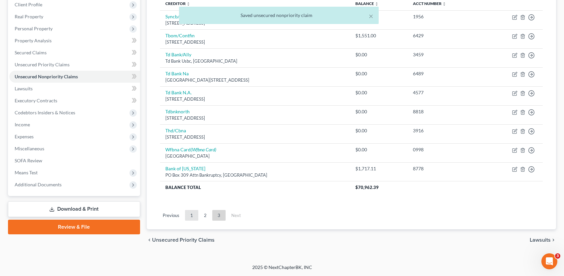
click at [193, 217] on link "1" at bounding box center [191, 215] width 13 height 11
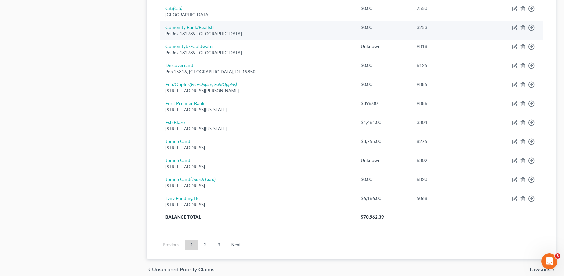
scroll to position [471, 0]
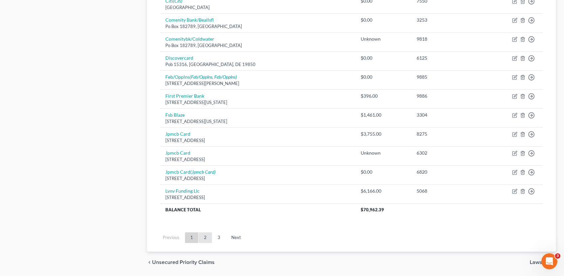
click at [204, 234] on link "2" at bounding box center [205, 237] width 13 height 11
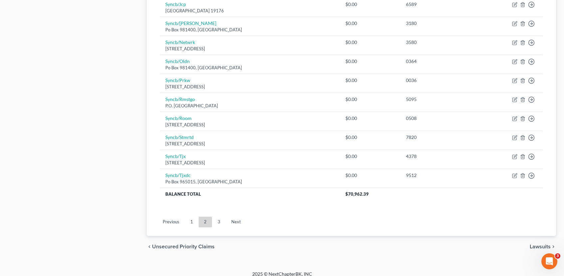
scroll to position [493, 0]
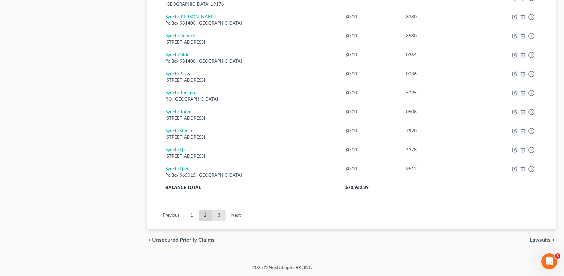
click at [219, 215] on link "3" at bounding box center [218, 215] width 13 height 11
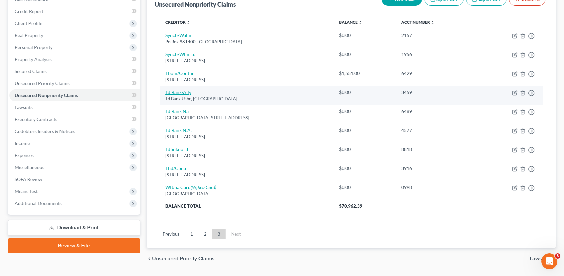
scroll to position [0, 0]
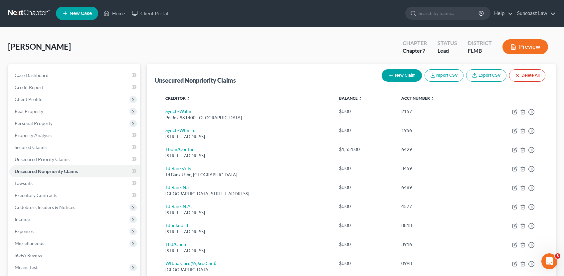
click at [390, 75] on line "button" at bounding box center [390, 75] width 3 height 0
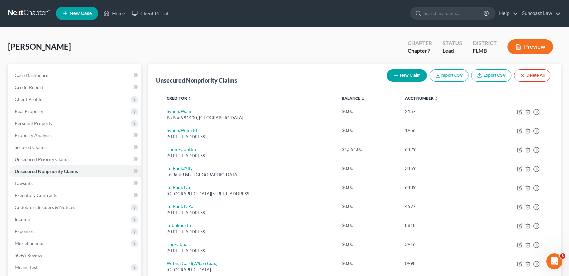
select select "0"
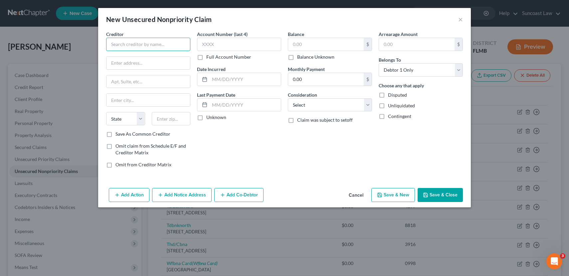
click at [152, 41] on input "text" at bounding box center [148, 44] width 84 height 13
type input "Advanced Financial"
type input "100 Oceanside Dr"
type input "Attn Bankruptcy"
click at [161, 99] on input "text" at bounding box center [149, 100] width 84 height 13
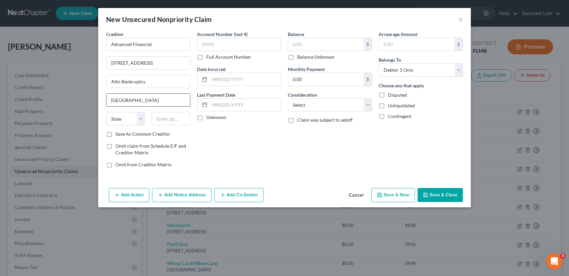
type input "NAshville"
select select "44"
type input "37204"
type input "Nashville"
click at [115, 134] on label "Save As Common Creditor" at bounding box center [142, 133] width 55 height 7
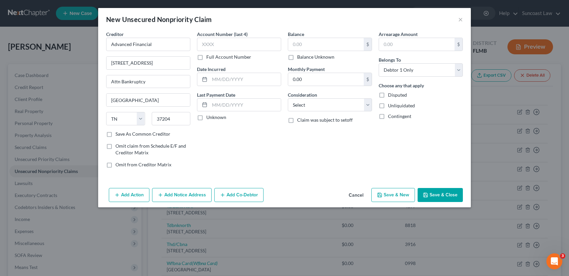
click at [118, 134] on input "Save As Common Creditor" at bounding box center [120, 132] width 4 height 4
checkbox input "true"
click at [226, 43] on input "text" at bounding box center [239, 44] width 84 height 13
type input "6870"
click at [206, 117] on label "Unknown" at bounding box center [216, 117] width 20 height 7
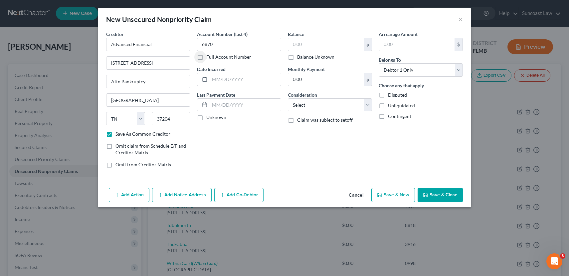
click at [209, 117] on input "Unknown" at bounding box center [211, 116] width 4 height 4
checkbox input "true"
click at [303, 43] on input "text" at bounding box center [326, 44] width 76 height 13
type input "5,102.00"
click at [443, 192] on button "Save & Close" at bounding box center [440, 195] width 45 height 14
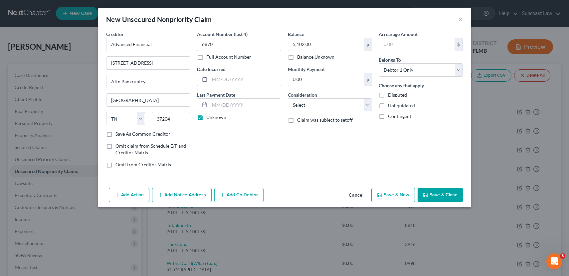
checkbox input "false"
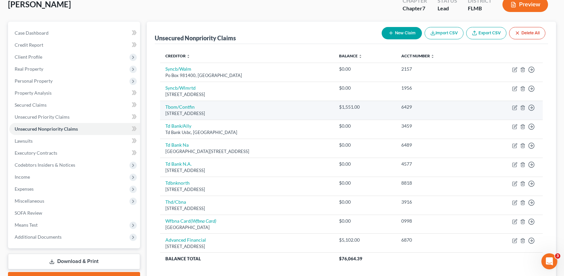
scroll to position [113, 0]
